Goal: Task Accomplishment & Management: Use online tool/utility

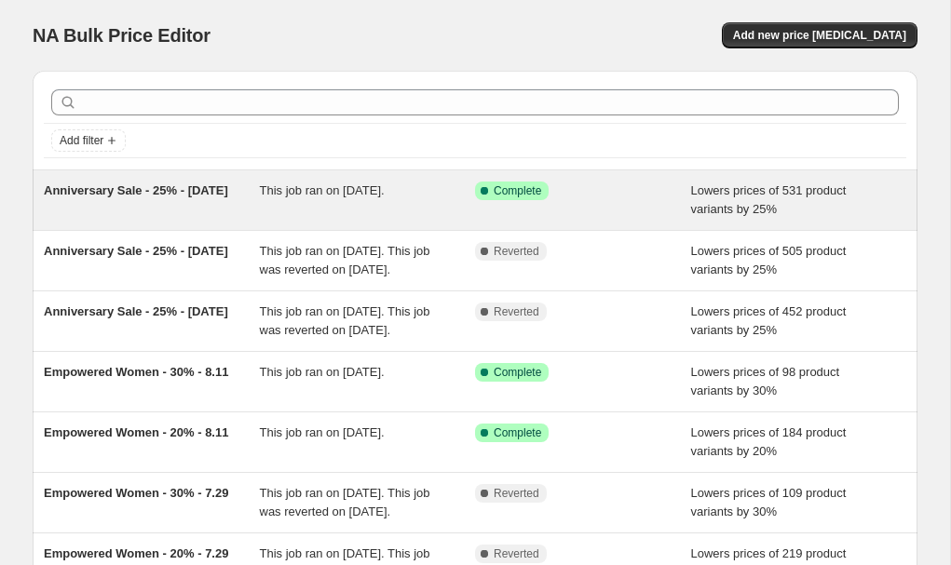
click at [360, 201] on div "This job ran on [DATE]." at bounding box center [368, 200] width 216 height 37
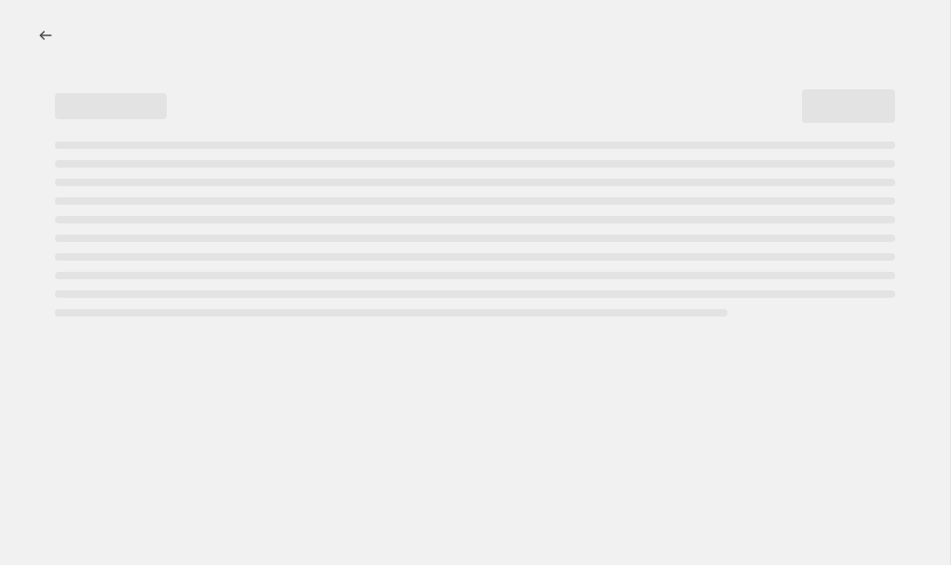
select select "percentage"
select select "collection"
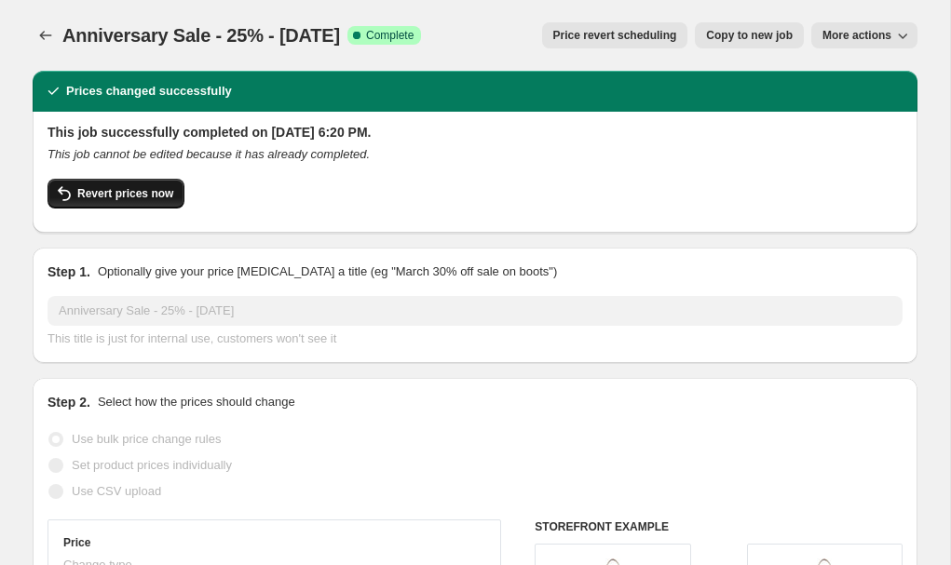
click at [142, 194] on span "Revert prices now" at bounding box center [125, 193] width 96 height 15
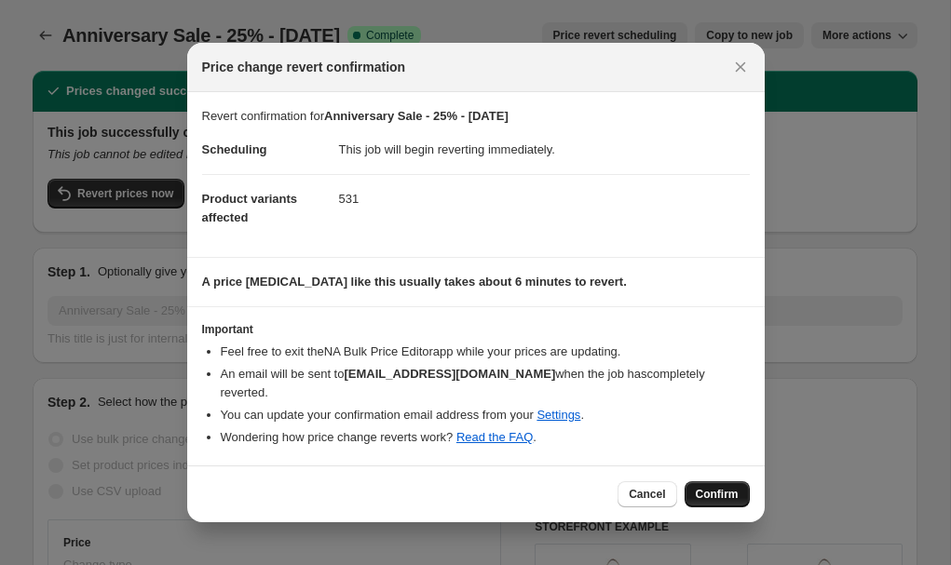
click at [710, 498] on span "Confirm" at bounding box center [717, 494] width 43 height 15
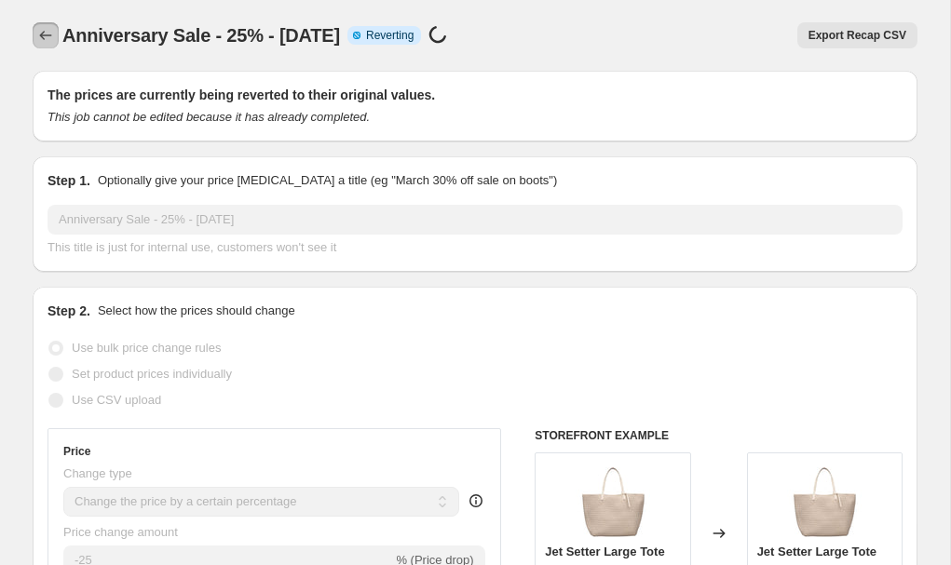
click at [45, 38] on icon "Price change jobs" at bounding box center [45, 35] width 19 height 19
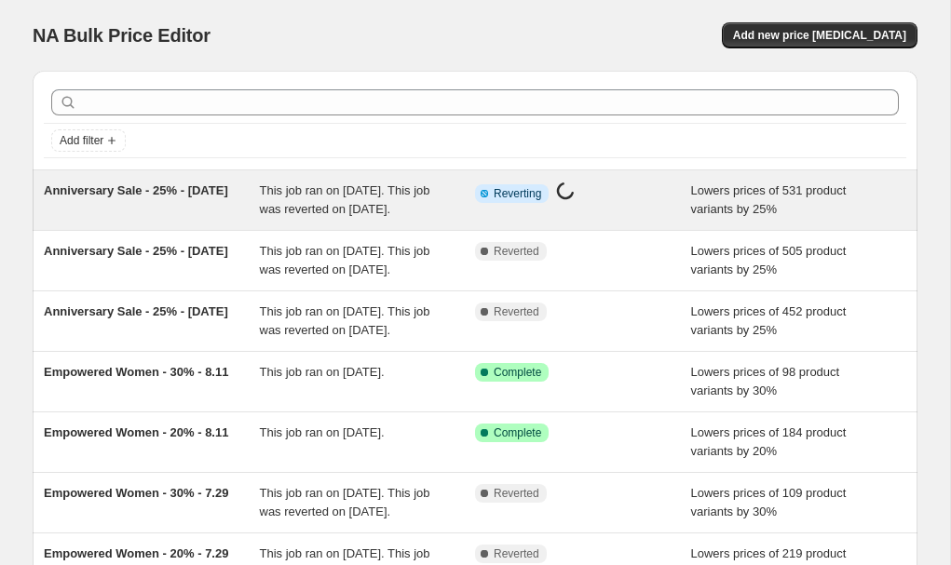
click at [232, 197] on div "Anniversary Sale - 25% - [DATE]" at bounding box center [152, 200] width 216 height 37
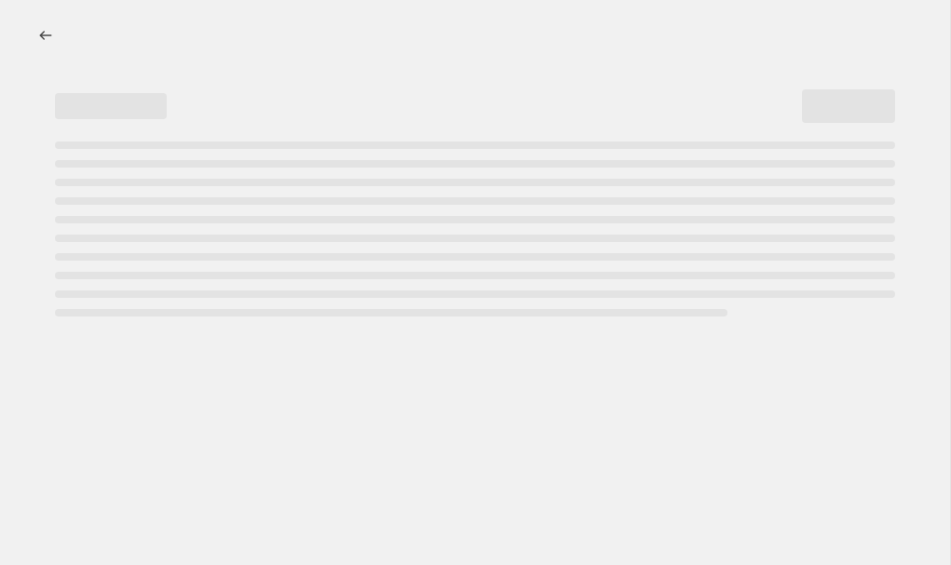
select select "percentage"
select select "collection"
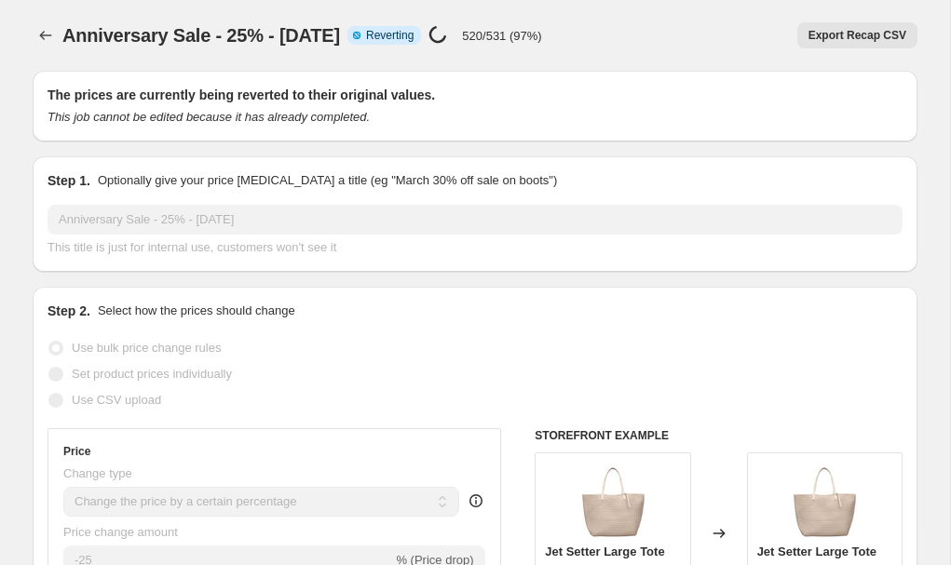
select select "percentage"
select select "collection"
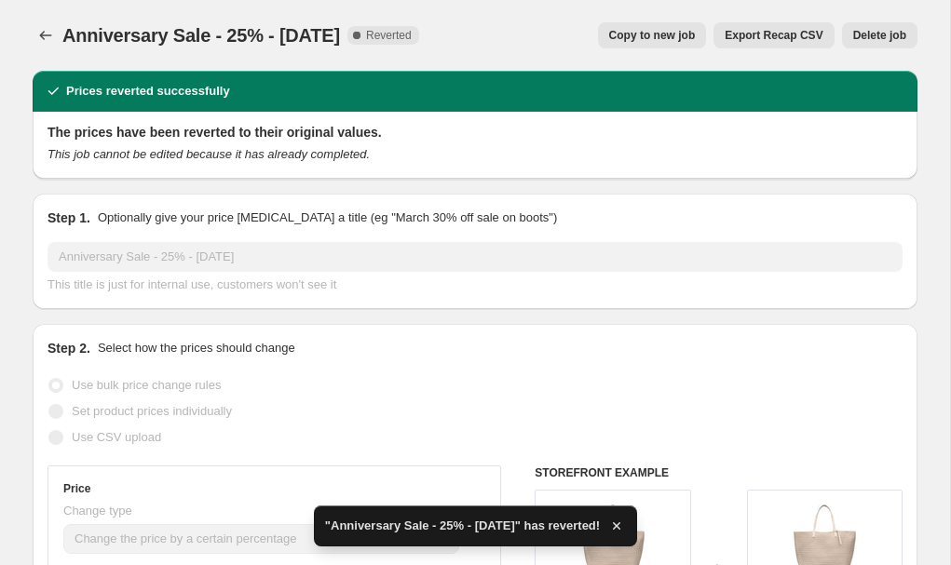
click at [672, 35] on span "Copy to new job" at bounding box center [652, 35] width 87 height 15
select select "percentage"
select select "collection"
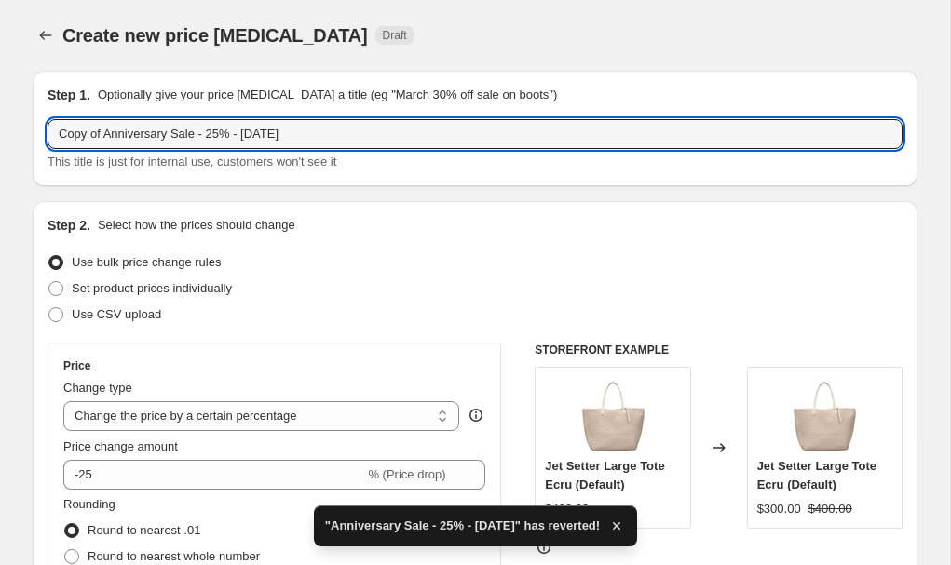
drag, startPoint x: 107, startPoint y: 135, endPoint x: 24, endPoint y: 135, distance: 82.9
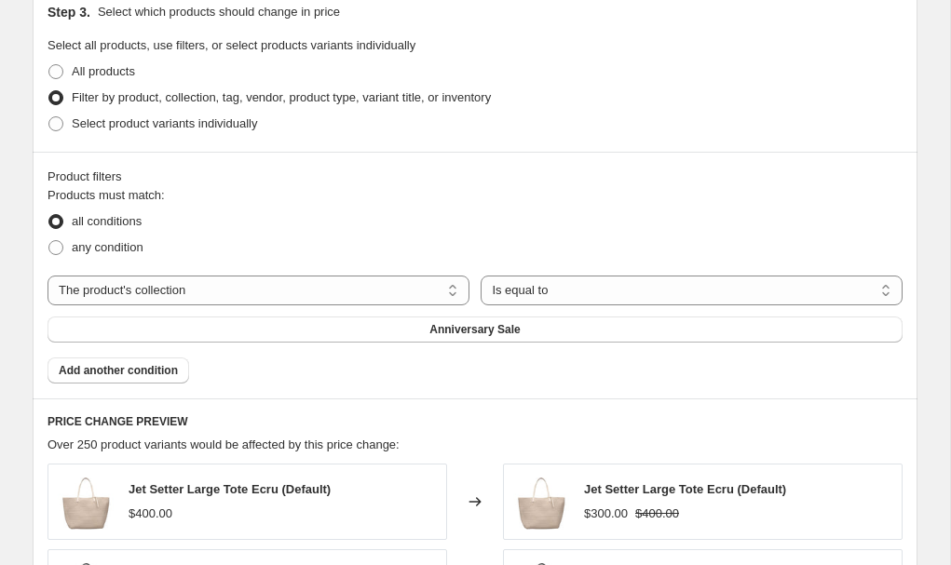
scroll to position [1549, 0]
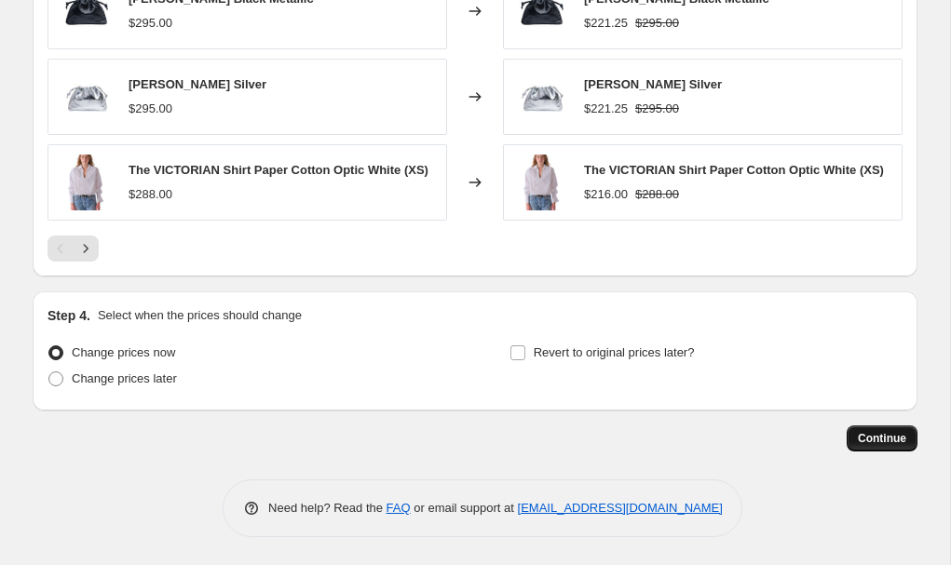
type input "Anniversary Sale - 25% - [DATE]"
click at [877, 440] on span "Continue" at bounding box center [882, 438] width 48 height 15
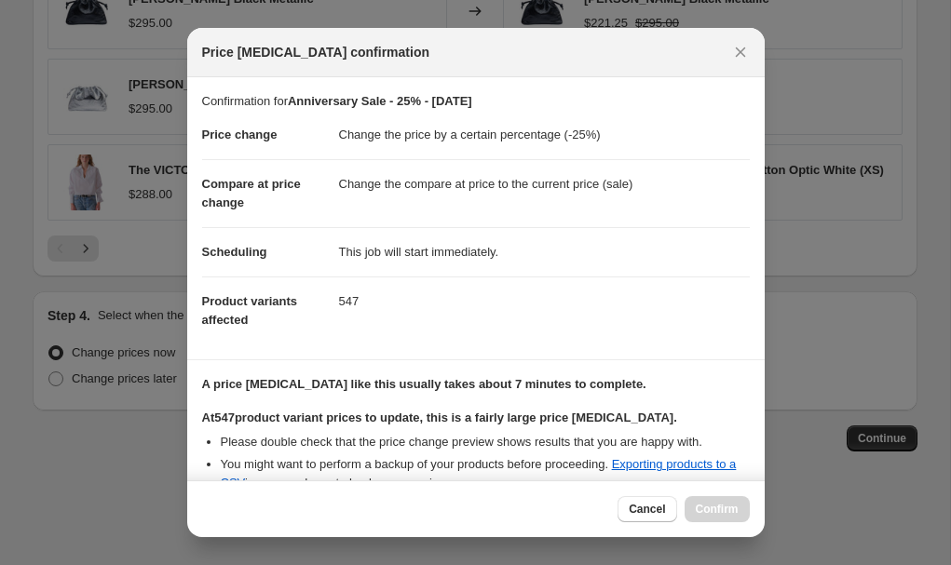
scroll to position [340, 0]
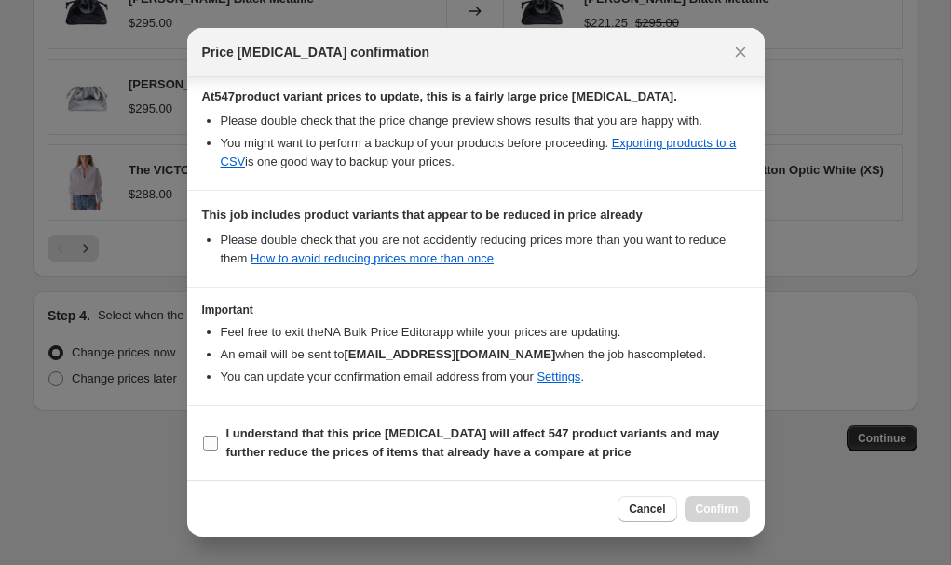
click at [524, 439] on b "I understand that this price [MEDICAL_DATA] will affect 547 product variants an…" at bounding box center [472, 442] width 493 height 33
click at [218, 439] on input "I understand that this price [MEDICAL_DATA] will affect 547 product variants an…" at bounding box center [210, 443] width 15 height 15
checkbox input "true"
click at [716, 505] on span "Confirm" at bounding box center [717, 509] width 43 height 15
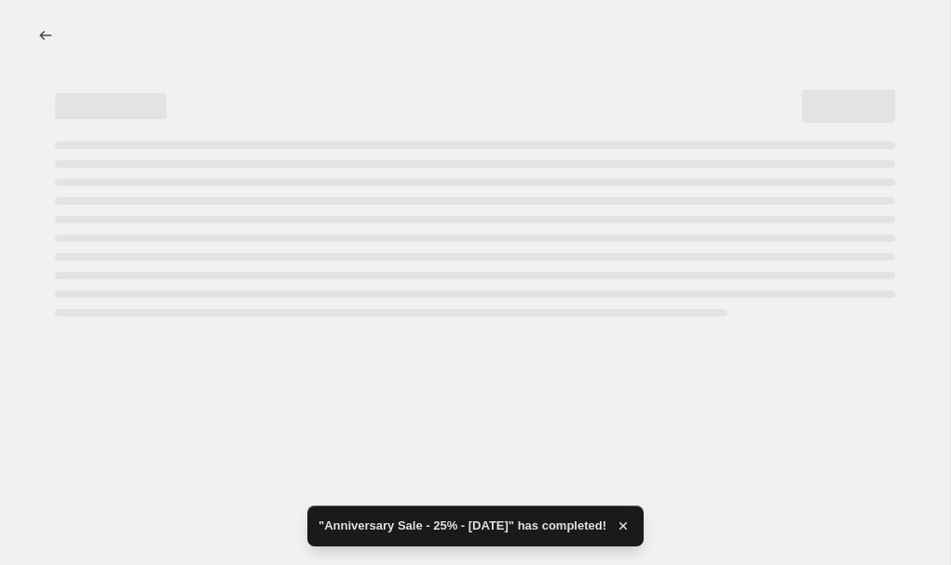
select select "percentage"
select select "collection"
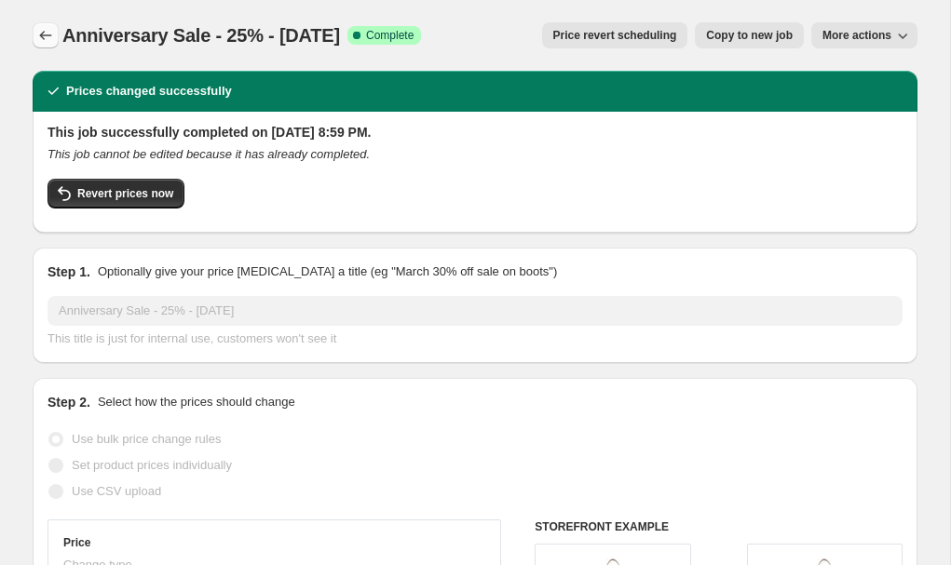
click at [48, 34] on icon "Price change jobs" at bounding box center [45, 35] width 19 height 19
